Goal: Information Seeking & Learning: Learn about a topic

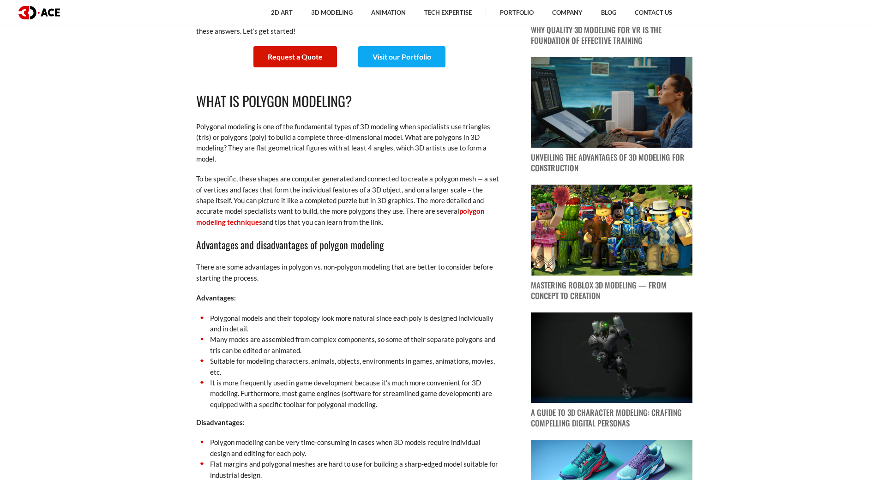
scroll to position [600, 0]
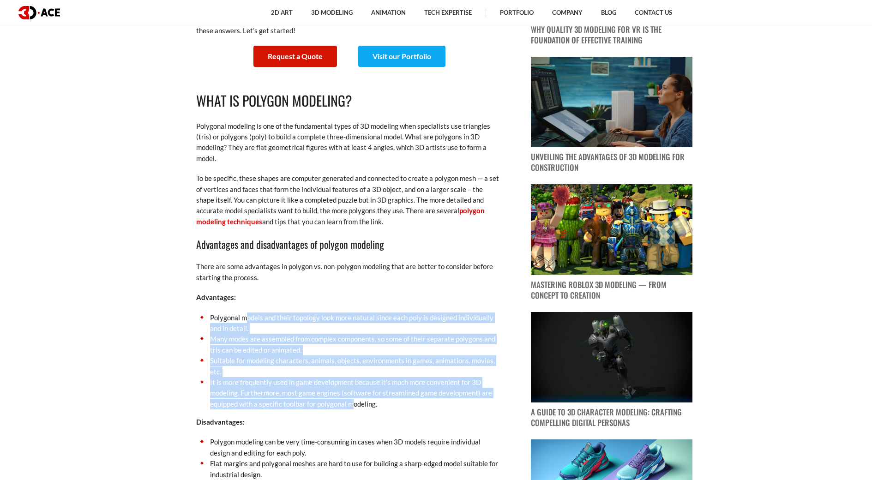
drag, startPoint x: 249, startPoint y: 319, endPoint x: 363, endPoint y: 406, distance: 143.3
click at [358, 405] on ul "Polygonal models and their topology look more natural since each poly is design…" at bounding box center [348, 361] width 305 height 97
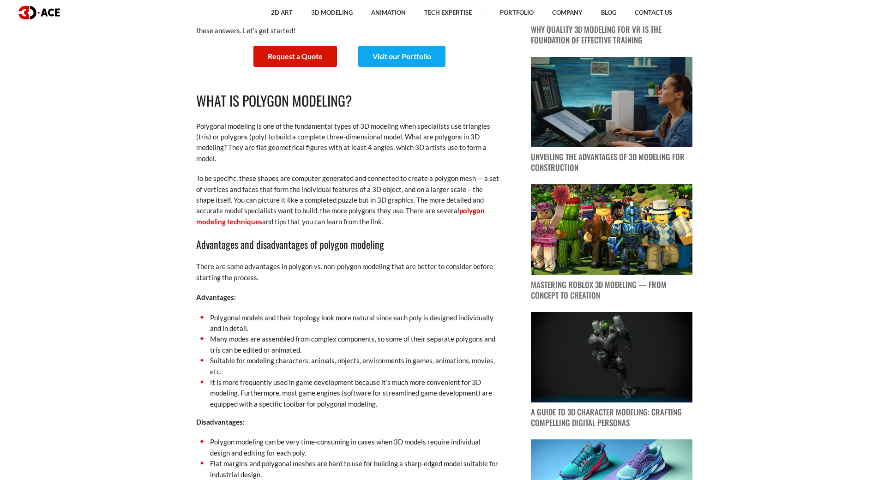
click at [380, 409] on li "It is more frequently used in game development because it’s much more convenien…" at bounding box center [348, 393] width 305 height 32
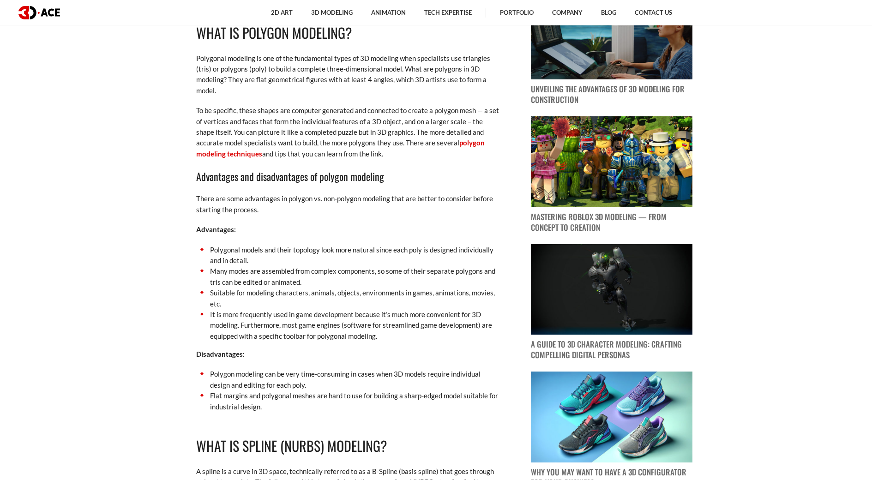
scroll to position [693, 0]
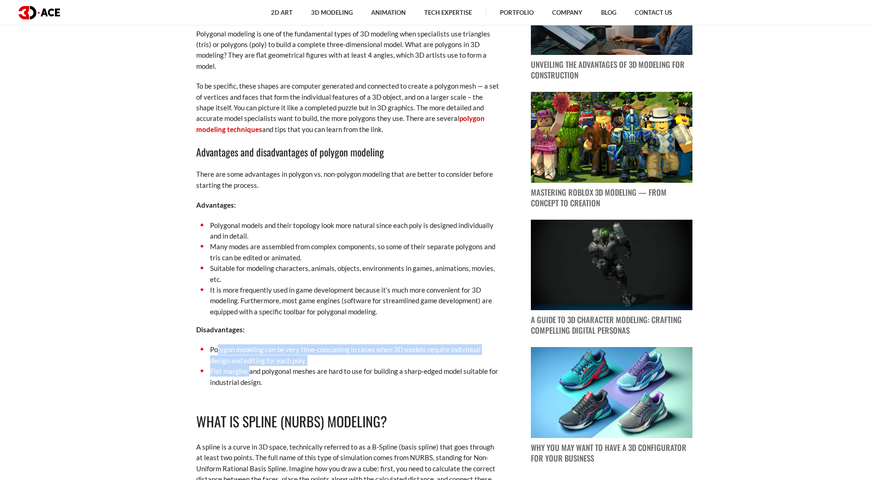
drag, startPoint x: 216, startPoint y: 350, endPoint x: 242, endPoint y: 377, distance: 37.5
click at [246, 376] on ul "Polygon modeling can be very time-consuming in cases when 3D models require ind…" at bounding box center [348, 365] width 305 height 43
click at [237, 378] on li "Flat margins and polygonal meshes are hard to use for building a sharp-edged mo…" at bounding box center [348, 377] width 305 height 22
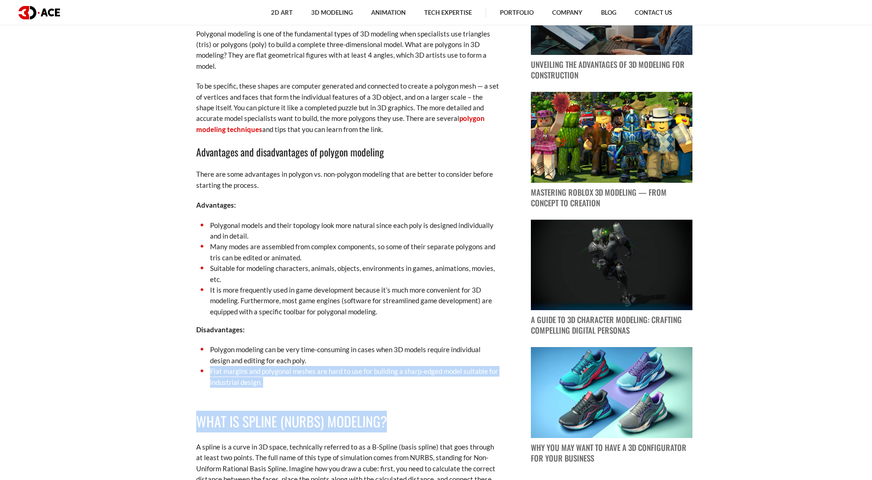
drag, startPoint x: 211, startPoint y: 371, endPoint x: 428, endPoint y: 390, distance: 218.2
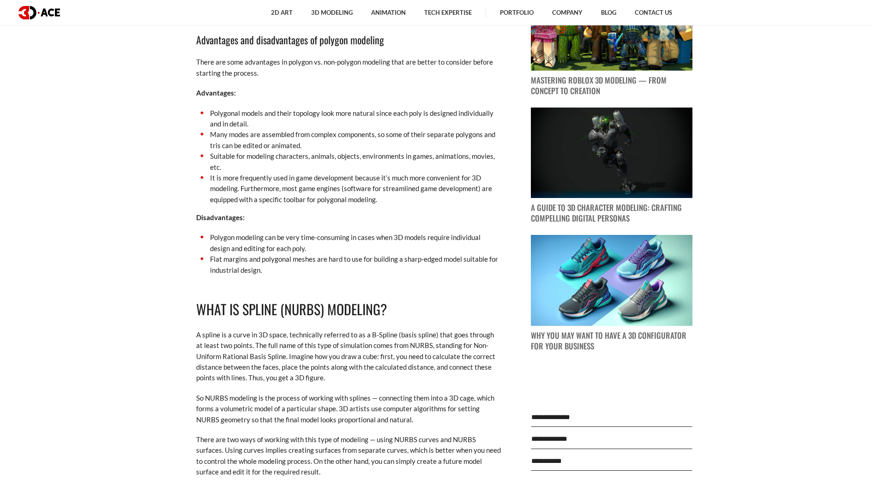
scroll to position [831, 0]
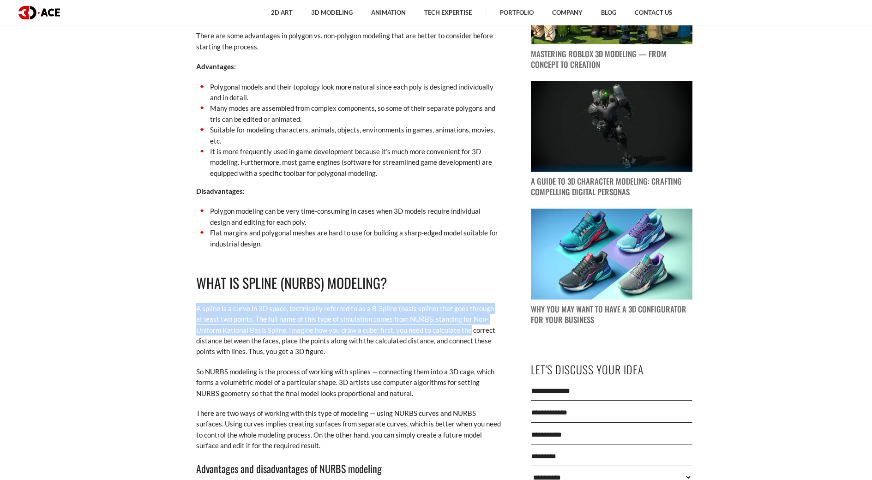
drag, startPoint x: 198, startPoint y: 306, endPoint x: 469, endPoint y: 327, distance: 271.8
click at [469, 327] on p "A spline is a curve in 3D space, technically referred to as a B-Spline (basis s…" at bounding box center [348, 330] width 305 height 54
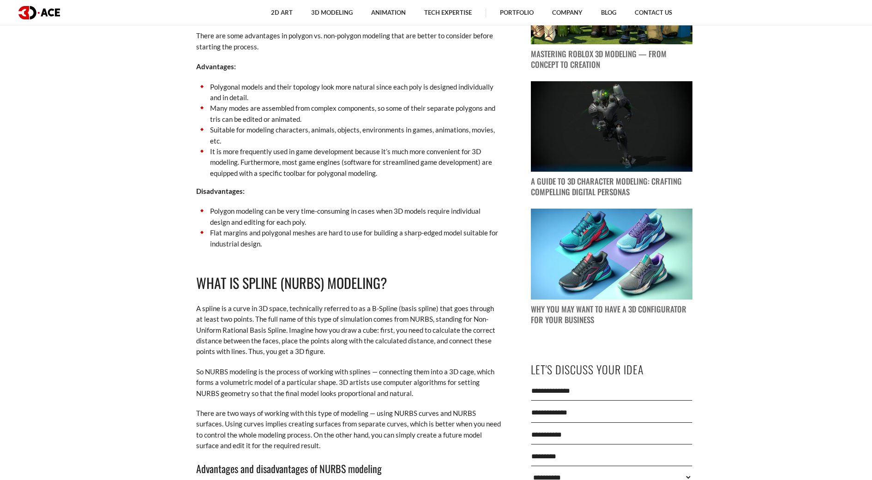
click at [290, 356] on p "A spline is a curve in 3D space, technically referred to as a B-Spline (basis s…" at bounding box center [348, 330] width 305 height 54
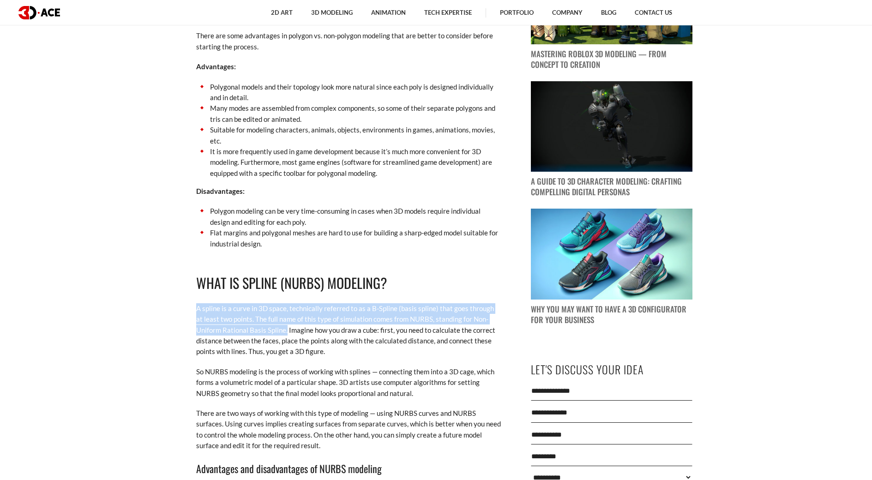
drag, startPoint x: 198, startPoint y: 307, endPoint x: 286, endPoint y: 330, distance: 91.3
click at [286, 330] on p "A spline is a curve in 3D space, technically referred to as a B-Spline (basis s…" at bounding box center [348, 330] width 305 height 54
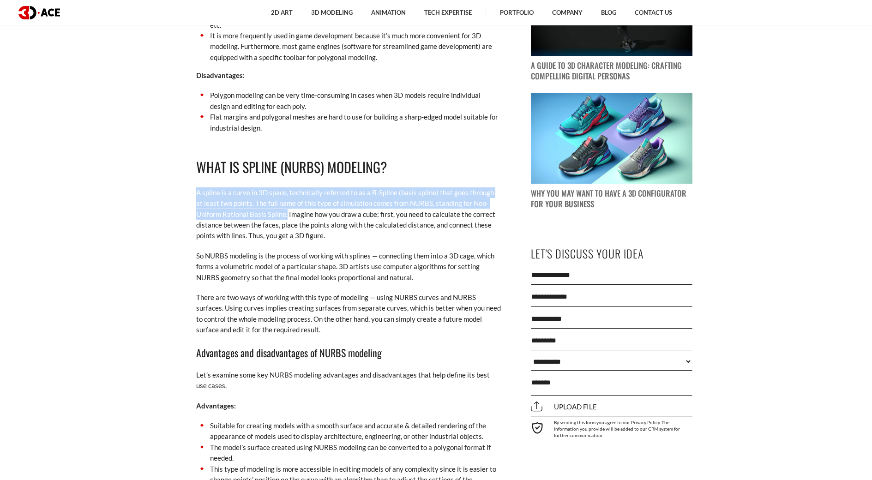
scroll to position [970, 0]
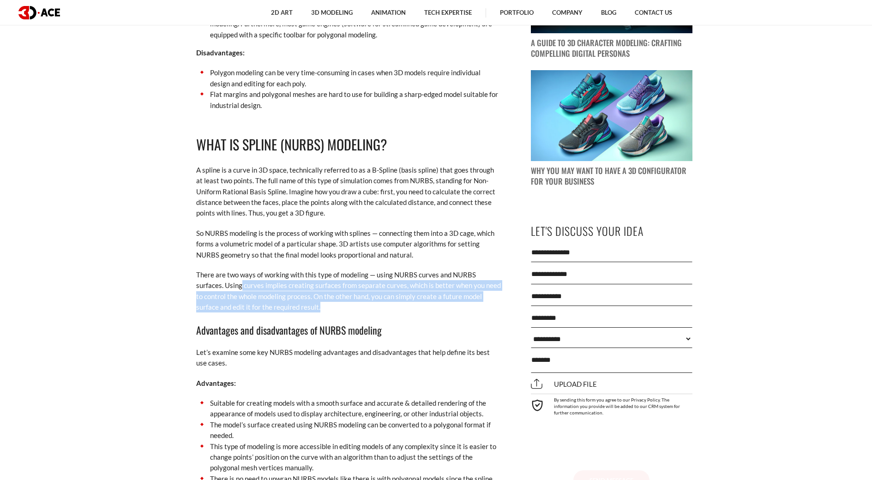
drag, startPoint x: 241, startPoint y: 287, endPoint x: 367, endPoint y: 310, distance: 127.7
click at [367, 310] on p "There are two ways of working with this type of modeling — using NURBS curves a…" at bounding box center [348, 291] width 305 height 43
click at [365, 309] on p "There are two ways of working with this type of modeling — using NURBS curves a…" at bounding box center [348, 291] width 305 height 43
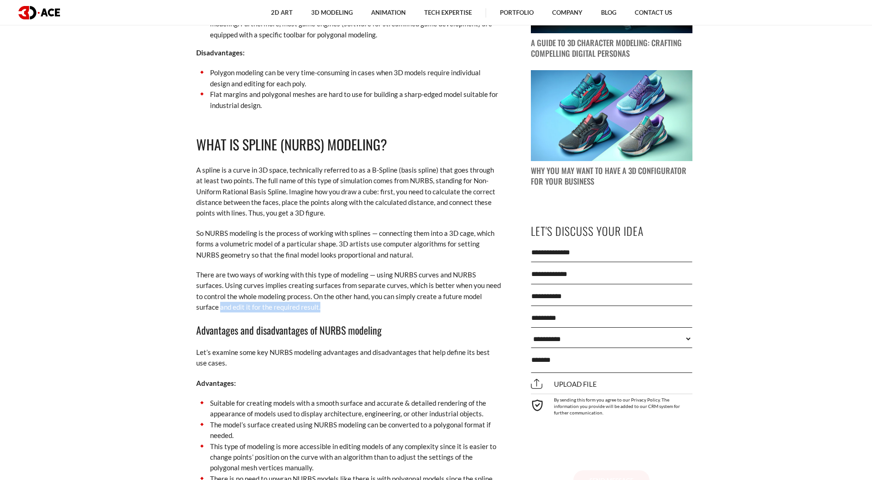
drag, startPoint x: 233, startPoint y: 305, endPoint x: 345, endPoint y: 313, distance: 112.0
click at [337, 310] on p "There are two ways of working with this type of modeling — using NURBS curves a…" at bounding box center [348, 291] width 305 height 43
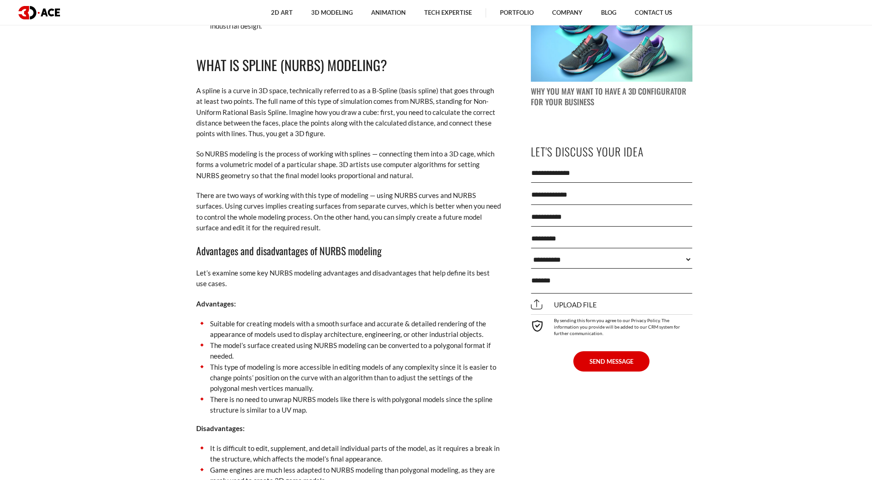
scroll to position [1062, 0]
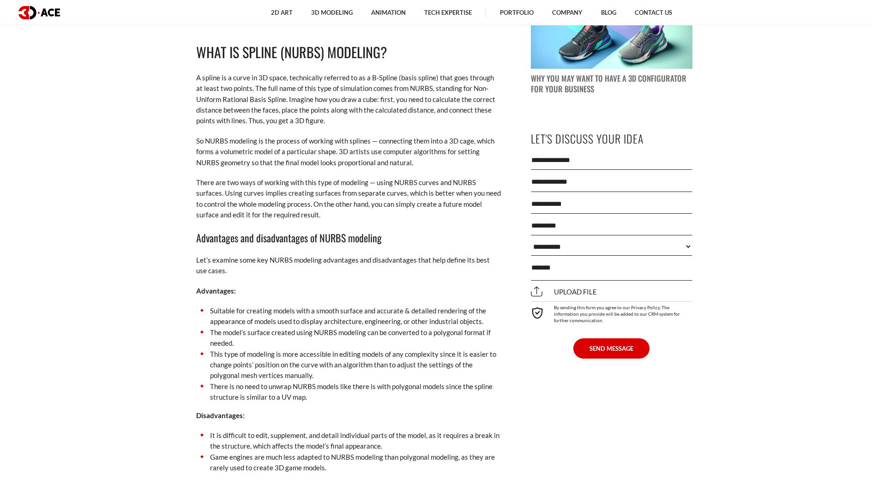
click at [245, 324] on li "Suitable for creating models with a smooth surface and accurate & detailed rend…" at bounding box center [348, 317] width 305 height 22
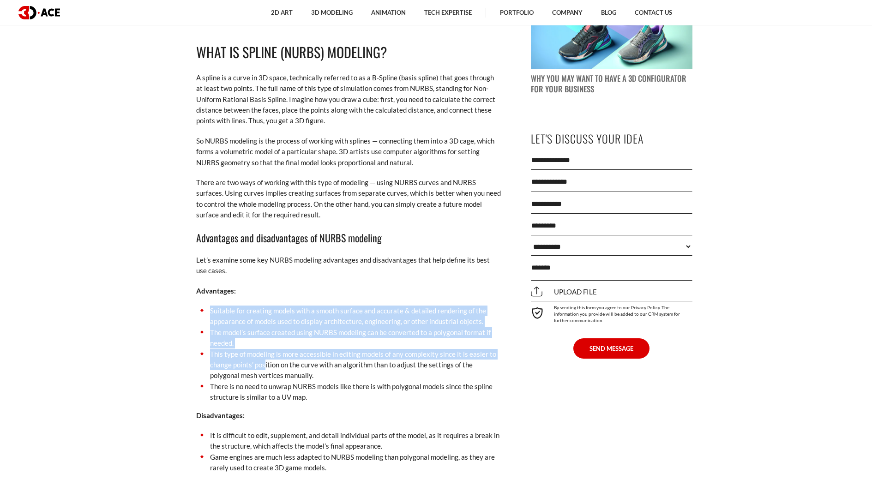
drag, startPoint x: 208, startPoint y: 307, endPoint x: 267, endPoint y: 372, distance: 87.6
click at [265, 369] on ul "Suitable for creating models with a smooth surface and accurate & detailed rend…" at bounding box center [348, 354] width 305 height 97
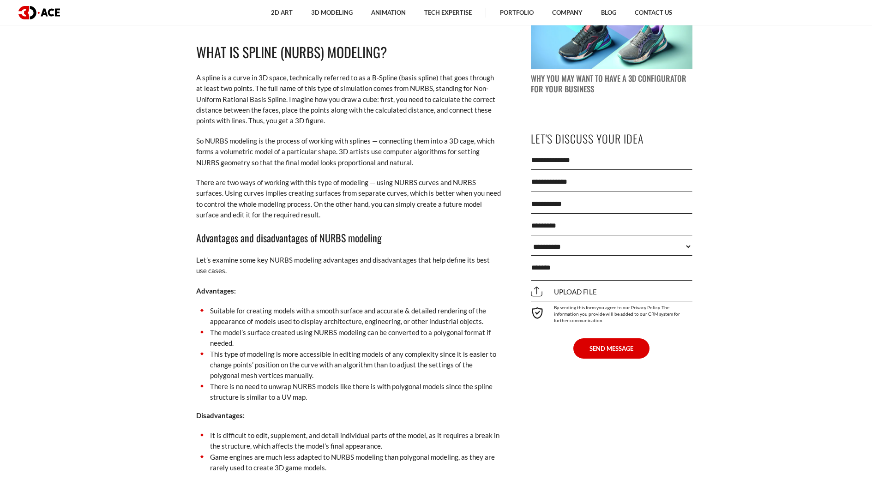
click at [274, 380] on li "This type of modeling is more accessible in editing models of any complexity si…" at bounding box center [348, 365] width 305 height 32
drag, startPoint x: 287, startPoint y: 364, endPoint x: 391, endPoint y: 368, distance: 103.5
click at [391, 368] on li "This type of modeling is more accessible in editing models of any complexity si…" at bounding box center [348, 365] width 305 height 32
click at [378, 380] on li "This type of modeling is more accessible in editing models of any complexity si…" at bounding box center [348, 365] width 305 height 32
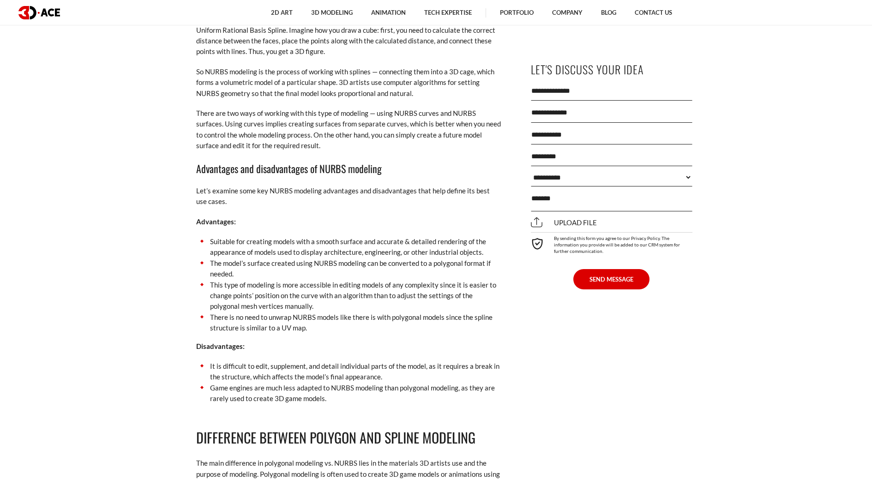
scroll to position [1154, 0]
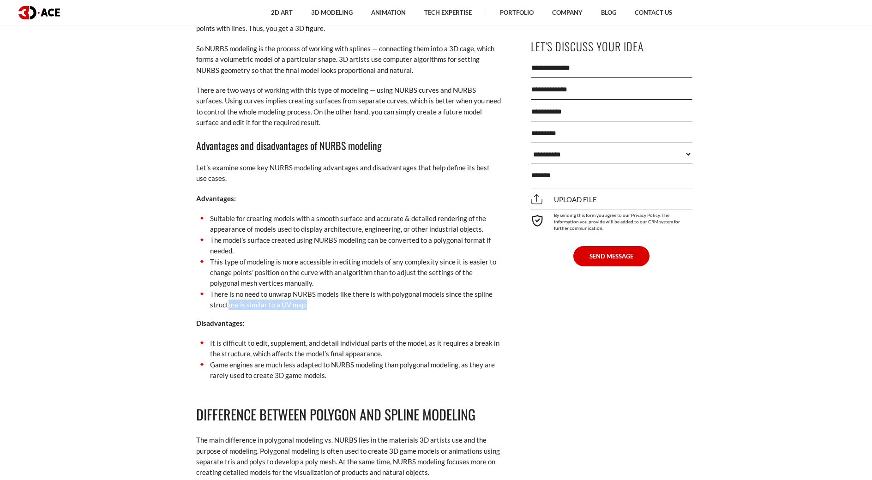
drag, startPoint x: 262, startPoint y: 294, endPoint x: 416, endPoint y: 306, distance: 154.6
click at [415, 304] on li "There is no need to unwrap NURBS models like there is with polygonal models sin…" at bounding box center [348, 300] width 305 height 22
click at [446, 325] on p "Disadvantages:" at bounding box center [348, 323] width 305 height 11
drag, startPoint x: 366, startPoint y: 297, endPoint x: 342, endPoint y: 295, distance: 23.6
click at [342, 295] on li "There is no need to unwrap NURBS models like there is with polygonal models sin…" at bounding box center [348, 300] width 305 height 22
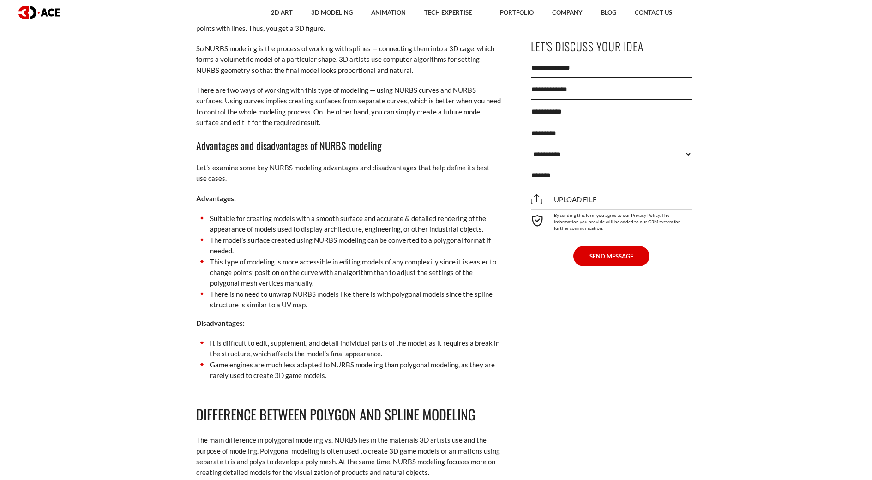
drag, startPoint x: 329, startPoint y: 305, endPoint x: 325, endPoint y: 295, distance: 10.7
click at [329, 305] on li "There is no need to unwrap NURBS models like there is with polygonal models sin…" at bounding box center [348, 300] width 305 height 22
drag, startPoint x: 340, startPoint y: 292, endPoint x: 526, endPoint y: 307, distance: 186.2
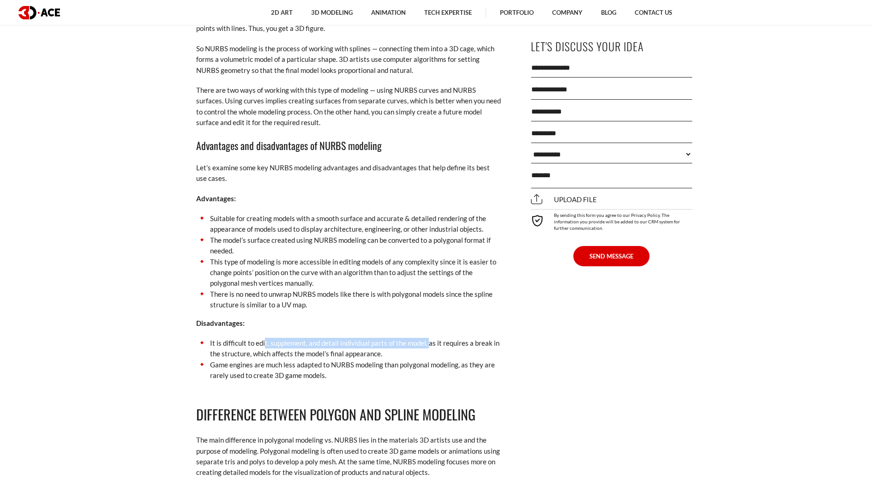
drag, startPoint x: 264, startPoint y: 346, endPoint x: 427, endPoint y: 344, distance: 163.0
click at [427, 344] on li "It is difficult to edit, supplement, and detail individual parts of the model, …" at bounding box center [348, 349] width 305 height 22
click at [217, 344] on li "It is difficult to edit, supplement, and detail individual parts of the model, …" at bounding box center [348, 349] width 305 height 22
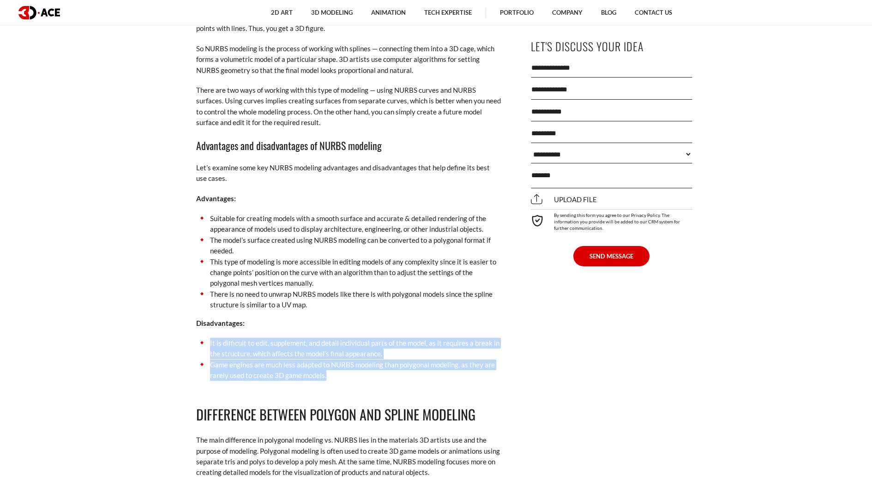
drag, startPoint x: 206, startPoint y: 341, endPoint x: 383, endPoint y: 376, distance: 180.3
click at [383, 376] on ul "It is difficult to edit, supplement, and detail individual parts of the model, …" at bounding box center [348, 359] width 305 height 43
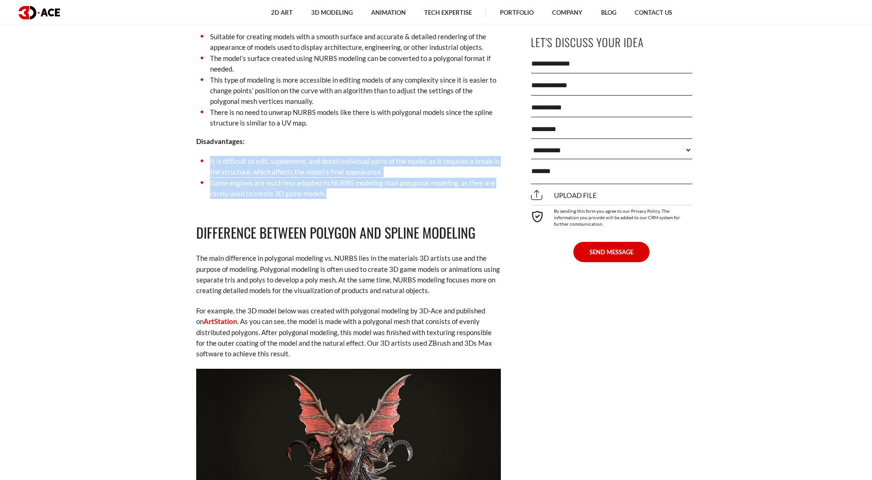
scroll to position [1339, 0]
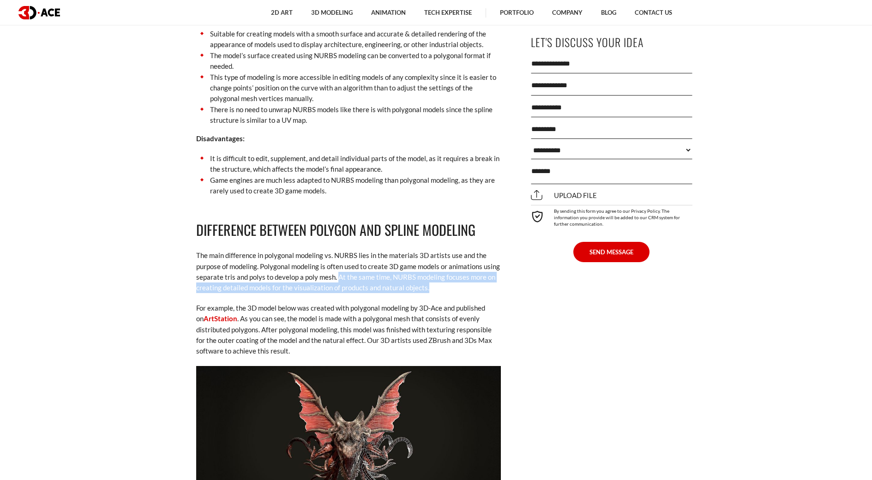
drag, startPoint x: 336, startPoint y: 279, endPoint x: 427, endPoint y: 288, distance: 91.4
click at [427, 288] on p "The main difference in polygonal modeling vs. NURBS lies in the materials 3D ar…" at bounding box center [348, 271] width 305 height 43
click at [435, 289] on p "The main difference in polygonal modeling vs. NURBS lies in the materials 3D ar…" at bounding box center [348, 271] width 305 height 43
drag, startPoint x: 425, startPoint y: 284, endPoint x: 317, endPoint y: 277, distance: 108.2
click at [317, 277] on p "The main difference in polygonal modeling vs. NURBS lies in the materials 3D ar…" at bounding box center [348, 271] width 305 height 43
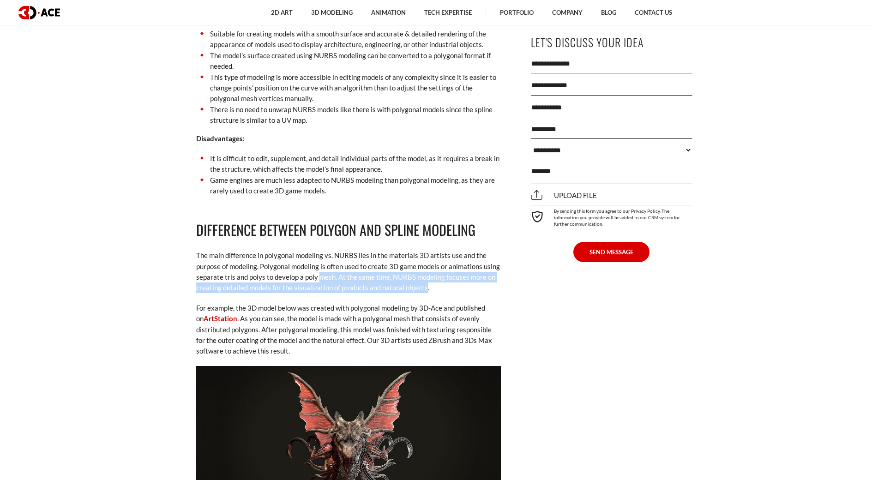
click at [259, 287] on p "The main difference in polygonal modeling vs. NURBS lies in the materials 3D ar…" at bounding box center [348, 271] width 305 height 43
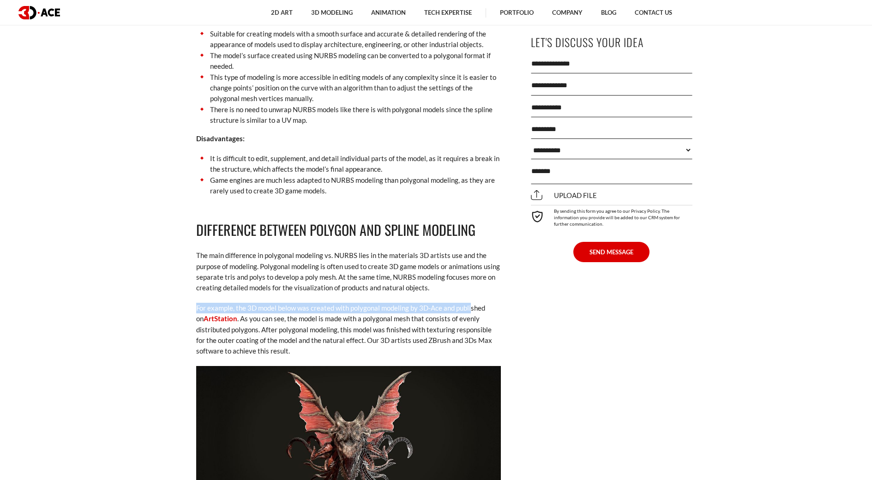
drag, startPoint x: 195, startPoint y: 306, endPoint x: 471, endPoint y: 310, distance: 276.1
click at [471, 310] on div "[DATE] Digital projects such as game development, animation design, and softwar…" at bounding box center [348, 299] width 337 height 2272
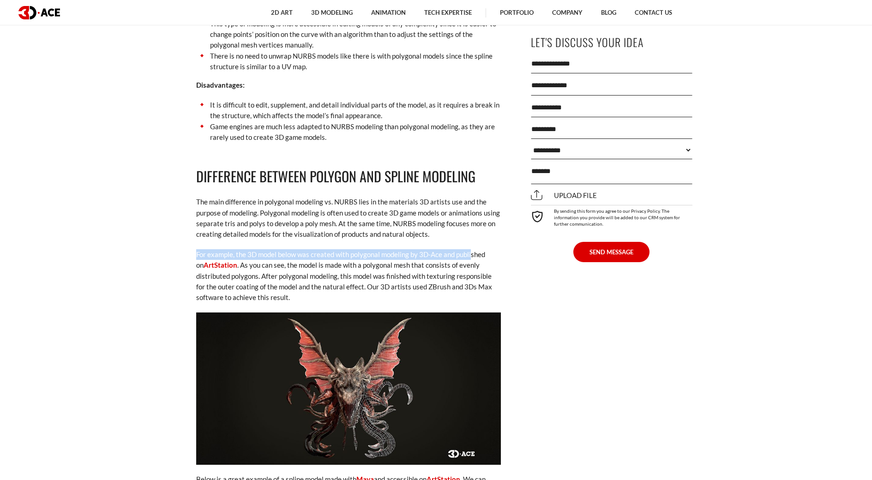
scroll to position [1385, 0]
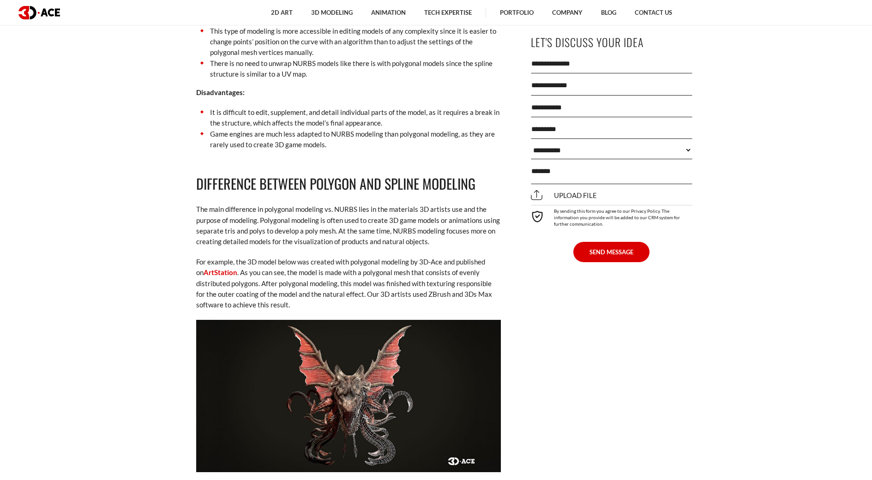
click at [219, 279] on p "For example, the 3D model below was created with polygonal modeling by 3D-Ace a…" at bounding box center [348, 284] width 305 height 54
drag, startPoint x: 239, startPoint y: 271, endPoint x: 357, endPoint y: 289, distance: 120.0
click at [382, 277] on p "For example, the 3D model below was created with polygonal modeling by 3D-Ace a…" at bounding box center [348, 284] width 305 height 54
click at [345, 290] on p "For example, the 3D model below was created with polygonal modeling by 3D-Ace a…" at bounding box center [348, 284] width 305 height 54
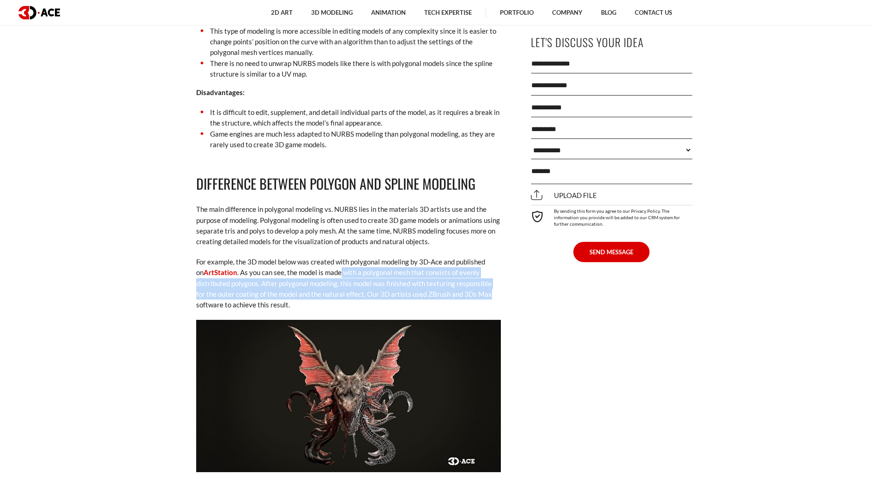
drag, startPoint x: 331, startPoint y: 275, endPoint x: 517, endPoint y: 295, distance: 186.3
click at [517, 295] on div "[DATE] Digital projects such as game development, animation design, and softwar…" at bounding box center [348, 253] width 337 height 2272
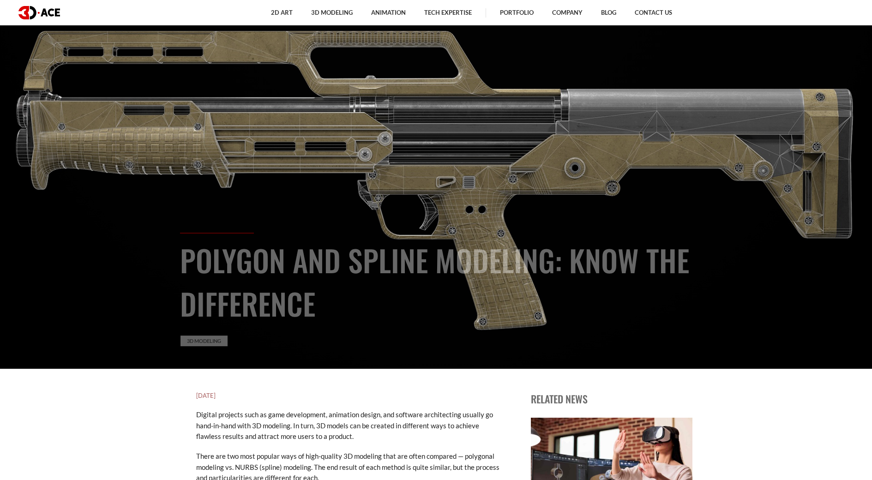
scroll to position [92, 0]
